Goal: Use online tool/utility

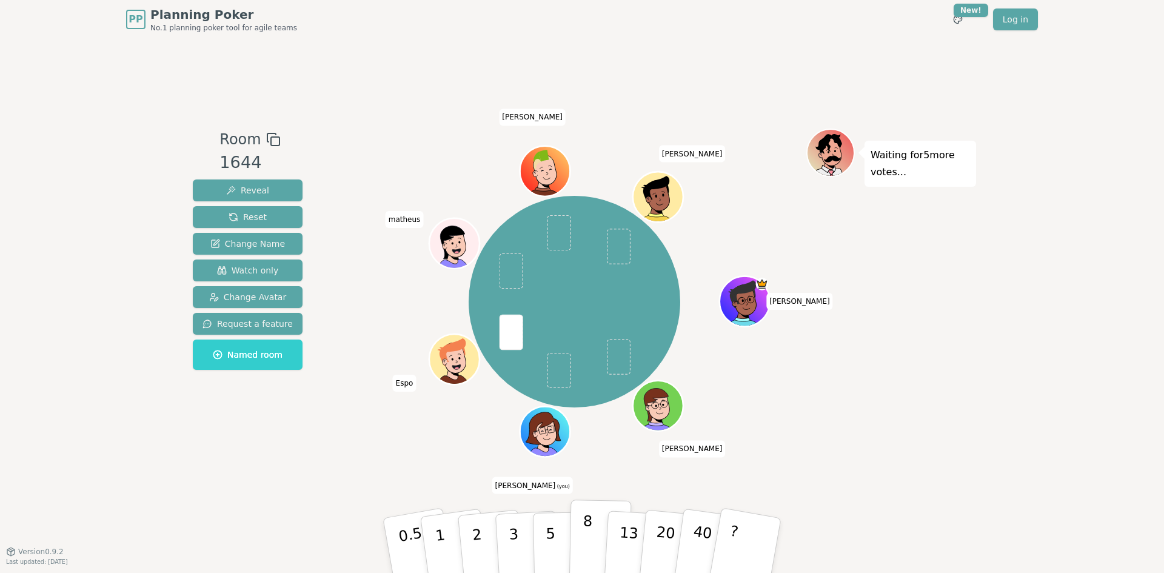
click at [595, 531] on button "8" at bounding box center [600, 546] width 62 height 92
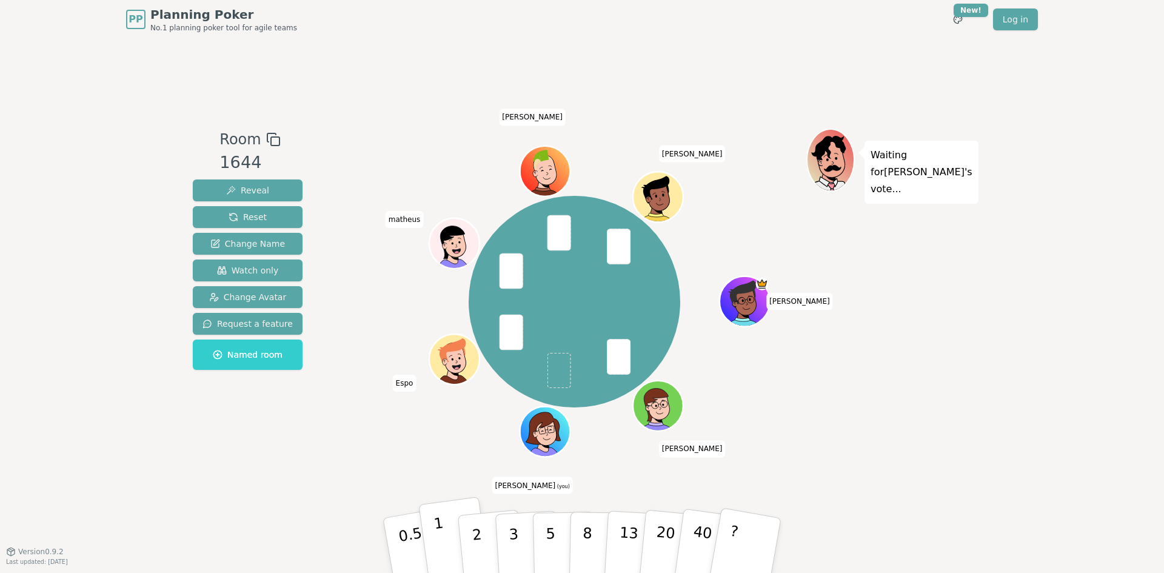
click at [454, 548] on button "1" at bounding box center [454, 546] width 72 height 98
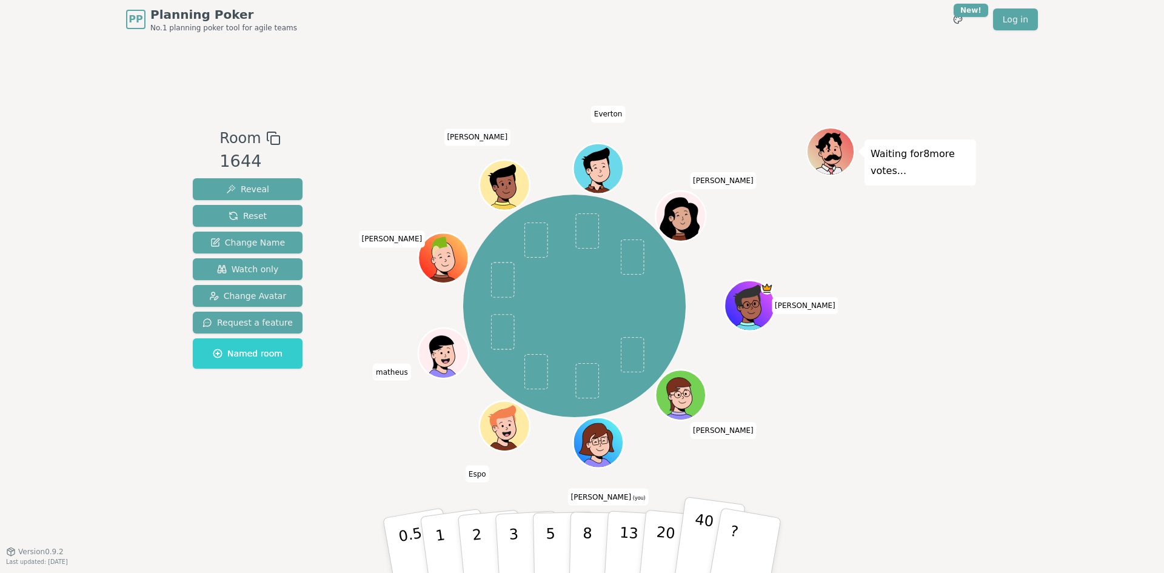
click at [699, 548] on p "40" at bounding box center [701, 544] width 27 height 67
click at [549, 538] on p "5" at bounding box center [551, 545] width 10 height 65
click at [548, 526] on p "5" at bounding box center [551, 545] width 10 height 65
click at [699, 537] on p "40" at bounding box center [701, 544] width 27 height 67
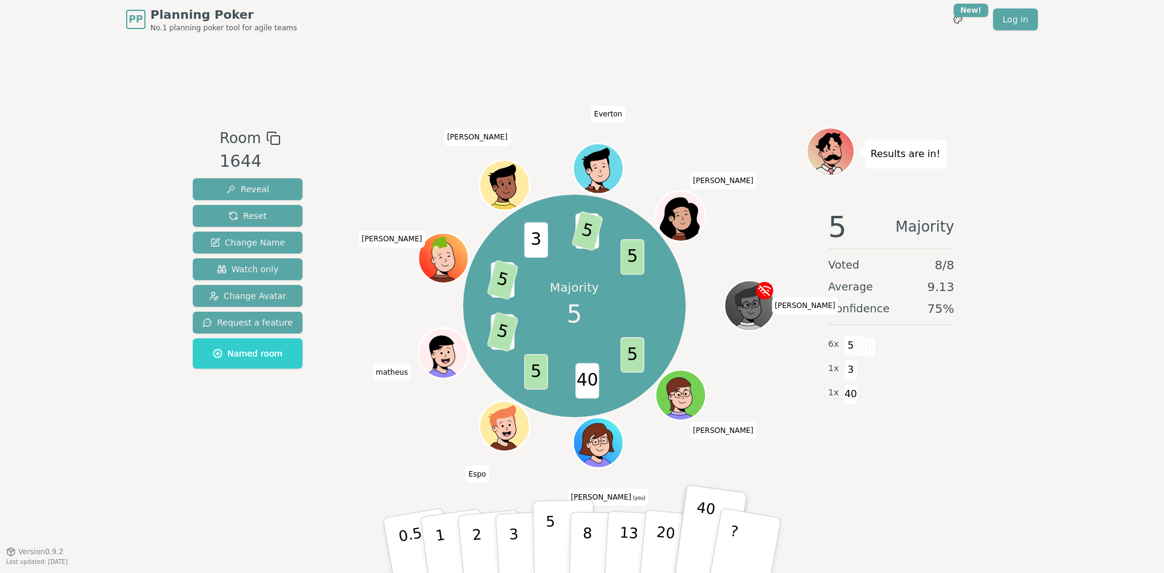
click at [557, 540] on button "5" at bounding box center [564, 546] width 62 height 92
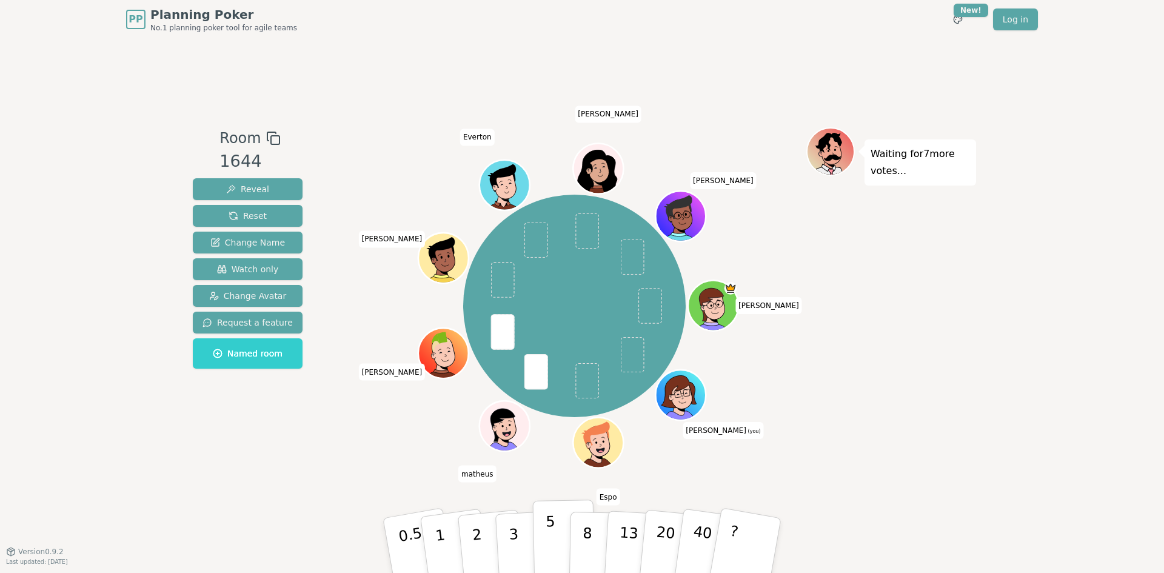
click at [549, 526] on p "5" at bounding box center [551, 545] width 10 height 65
